Goal: Navigation & Orientation: Find specific page/section

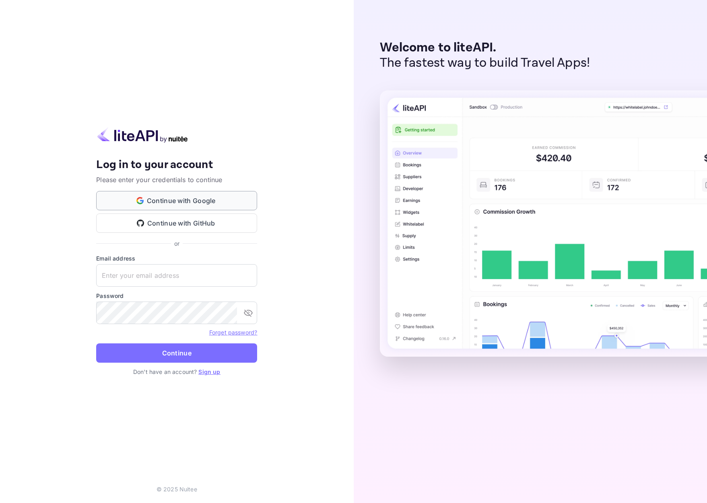
click at [195, 201] on button "Continue with Google" at bounding box center [176, 200] width 161 height 19
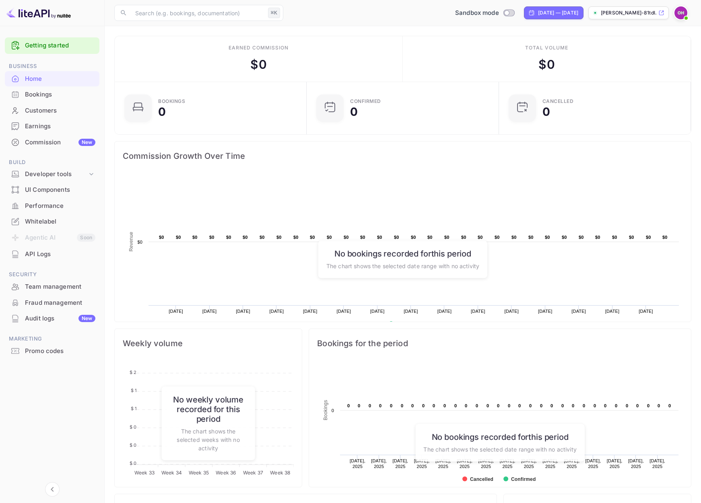
click at [27, 89] on div "Bookings" at bounding box center [52, 95] width 95 height 16
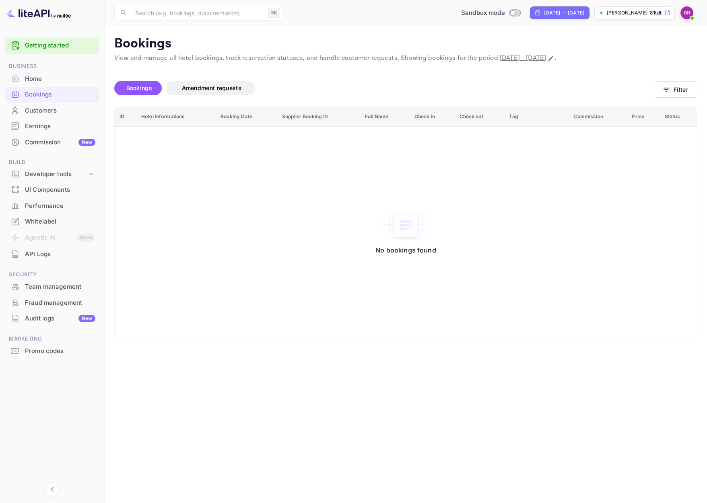
click at [45, 79] on div "Home" at bounding box center [60, 78] width 70 height 9
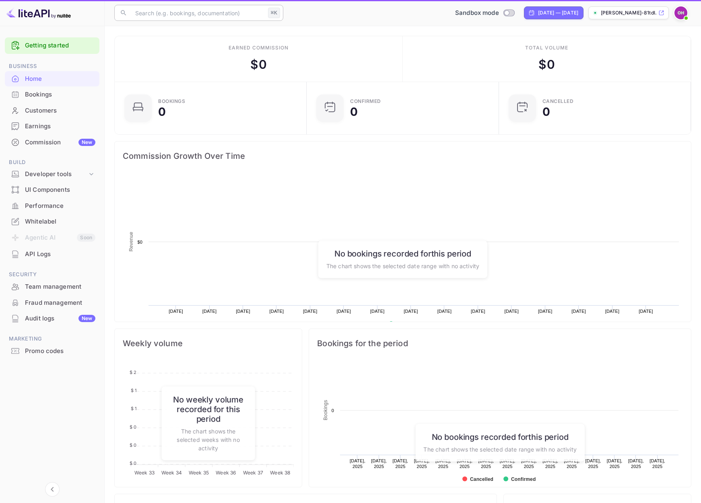
scroll to position [125, 181]
